Goal: Find contact information: Find contact information

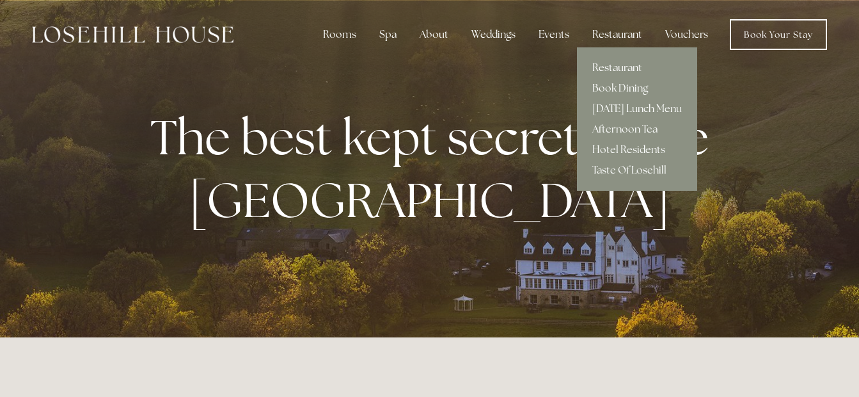
click at [614, 65] on link "Restaurant" at bounding box center [637, 68] width 120 height 20
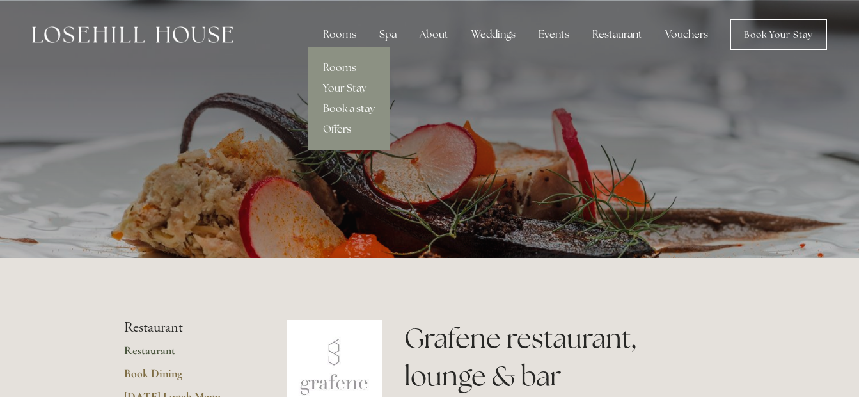
click at [349, 65] on link "Rooms" at bounding box center [349, 68] width 83 height 20
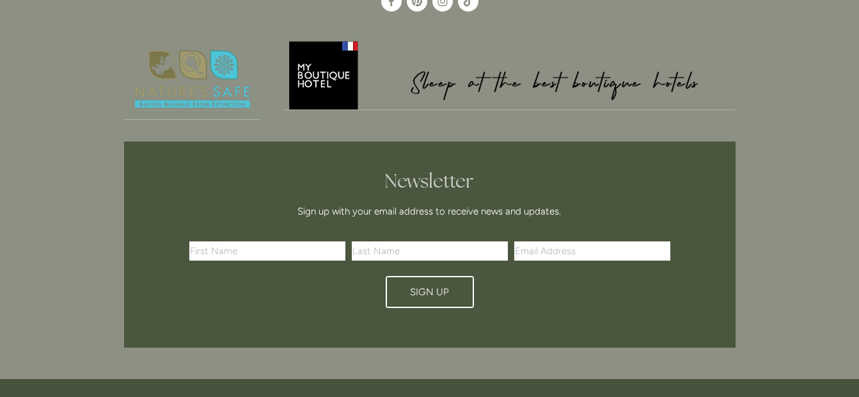
scroll to position [2380, 0]
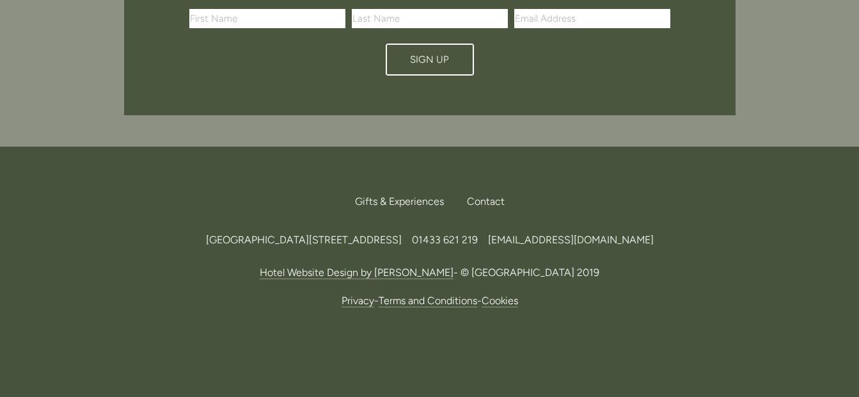
click at [638, 234] on span "[EMAIL_ADDRESS][DOMAIN_NAME]" at bounding box center [571, 240] width 166 height 12
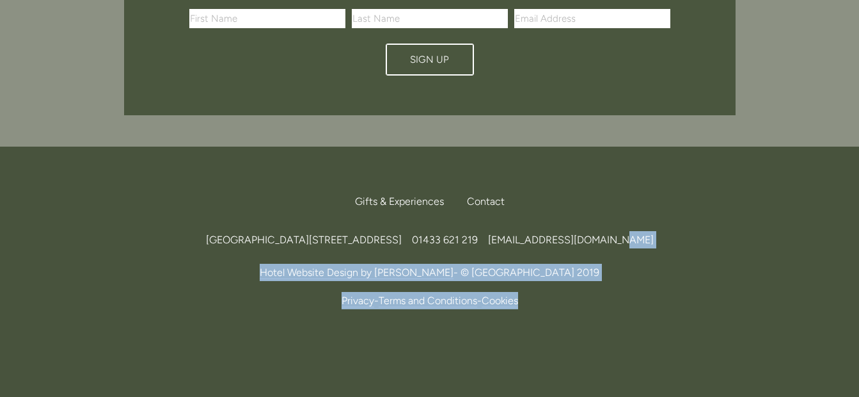
drag, startPoint x: 837, startPoint y: 203, endPoint x: 871, endPoint y: 336, distance: 136.7
click at [697, 333] on footer "Back to Top Gifts & Experiences Contact Call Us Find Us [GEOGRAPHIC_DATA][STREE…" at bounding box center [429, 280] width 859 height 267
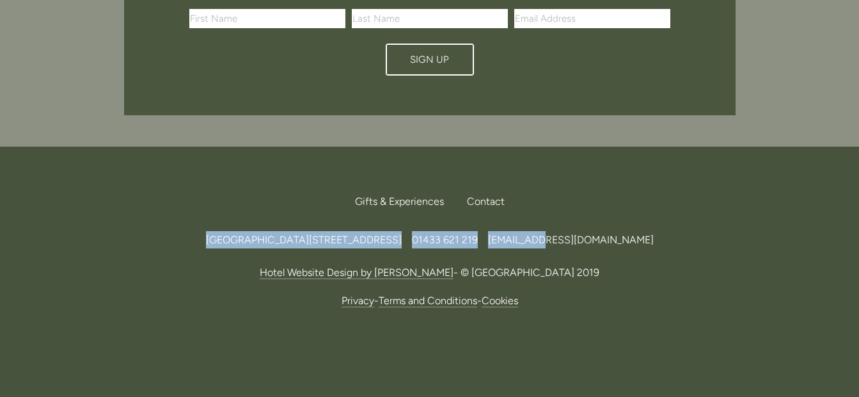
drag, startPoint x: 592, startPoint y: 202, endPoint x: 648, endPoint y: 213, distance: 57.3
click at [648, 213] on div "Back to Top Gifts & Experiences Contact Call Us Find Us [GEOGRAPHIC_DATA][STREE…" at bounding box center [430, 248] width 653 height 203
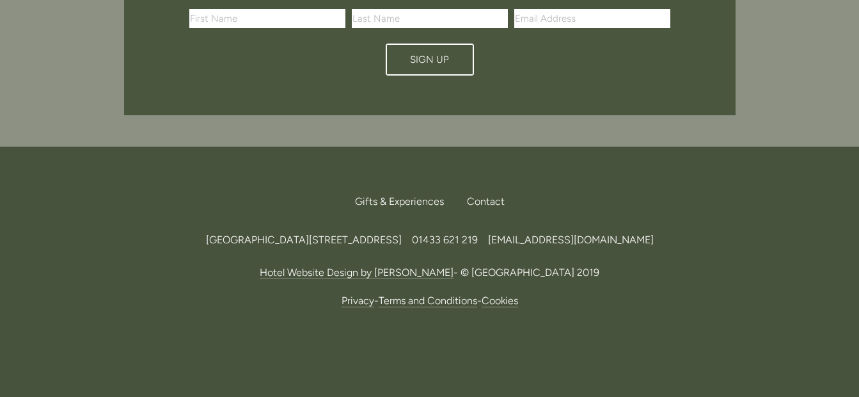
drag, startPoint x: 648, startPoint y: 213, endPoint x: 649, endPoint y: 273, distance: 59.5
click at [649, 292] on p "Privacy - Terms and Conditions - Cookies" at bounding box center [430, 300] width 612 height 17
drag, startPoint x: 713, startPoint y: 211, endPoint x: 596, endPoint y: 213, distance: 116.5
click at [596, 231] on div "[GEOGRAPHIC_DATA][STREET_ADDRESS] 219 [EMAIL_ADDRESS][DOMAIN_NAME]" at bounding box center [430, 239] width 612 height 17
drag, startPoint x: 596, startPoint y: 213, endPoint x: 662, endPoint y: 209, distance: 66.0
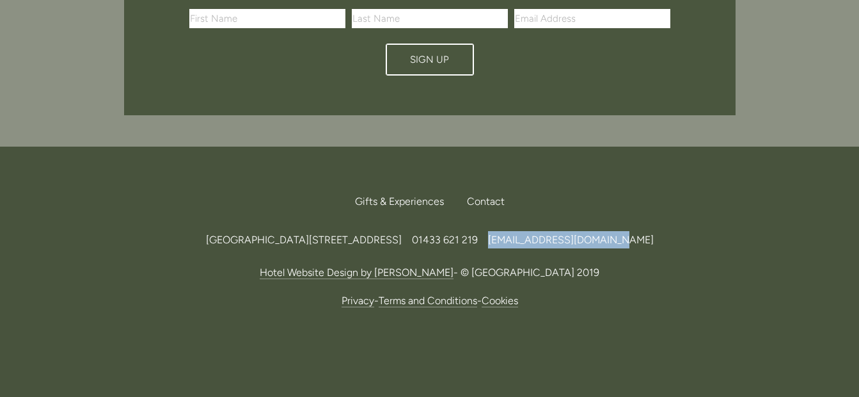
copy span "[EMAIL_ADDRESS][DOMAIN_NAME]"
